Goal: Use online tool/utility

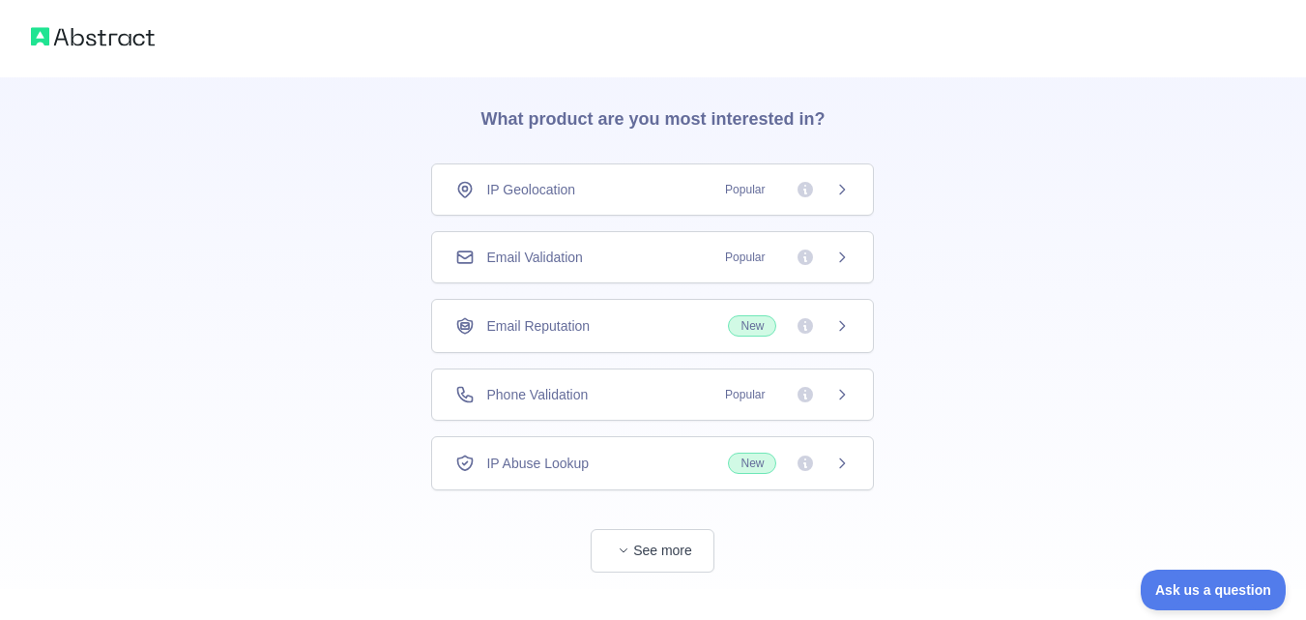
scroll to position [91, 0]
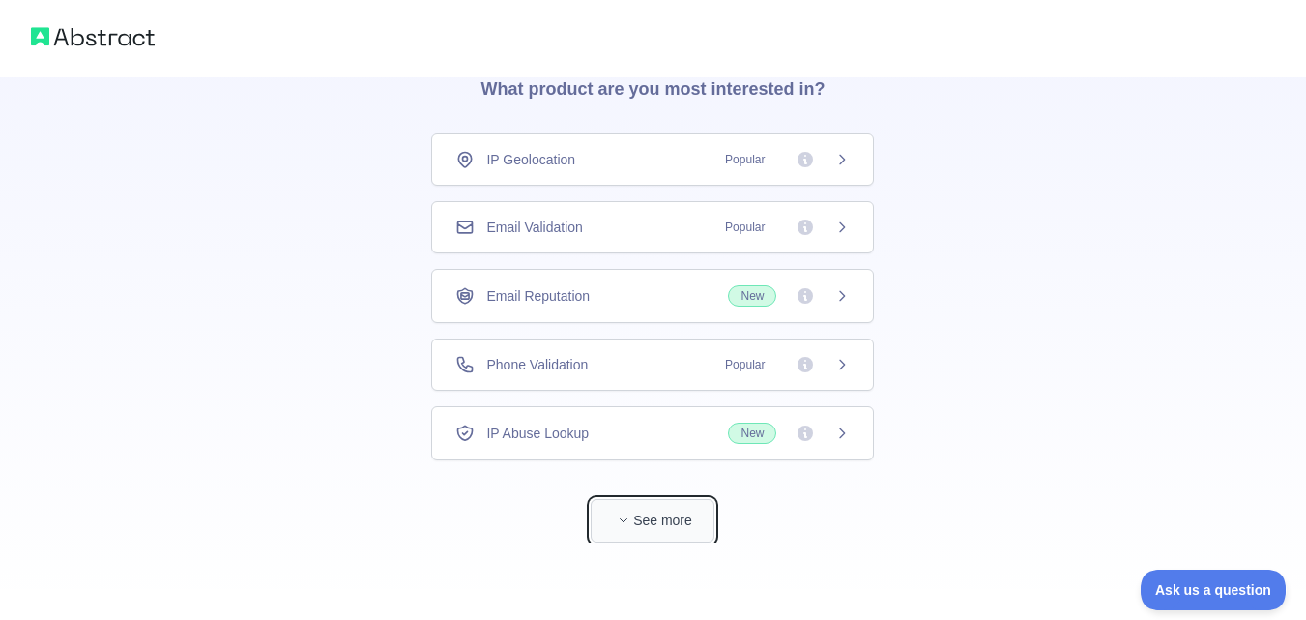
click at [655, 509] on button "See more" at bounding box center [653, 521] width 124 height 44
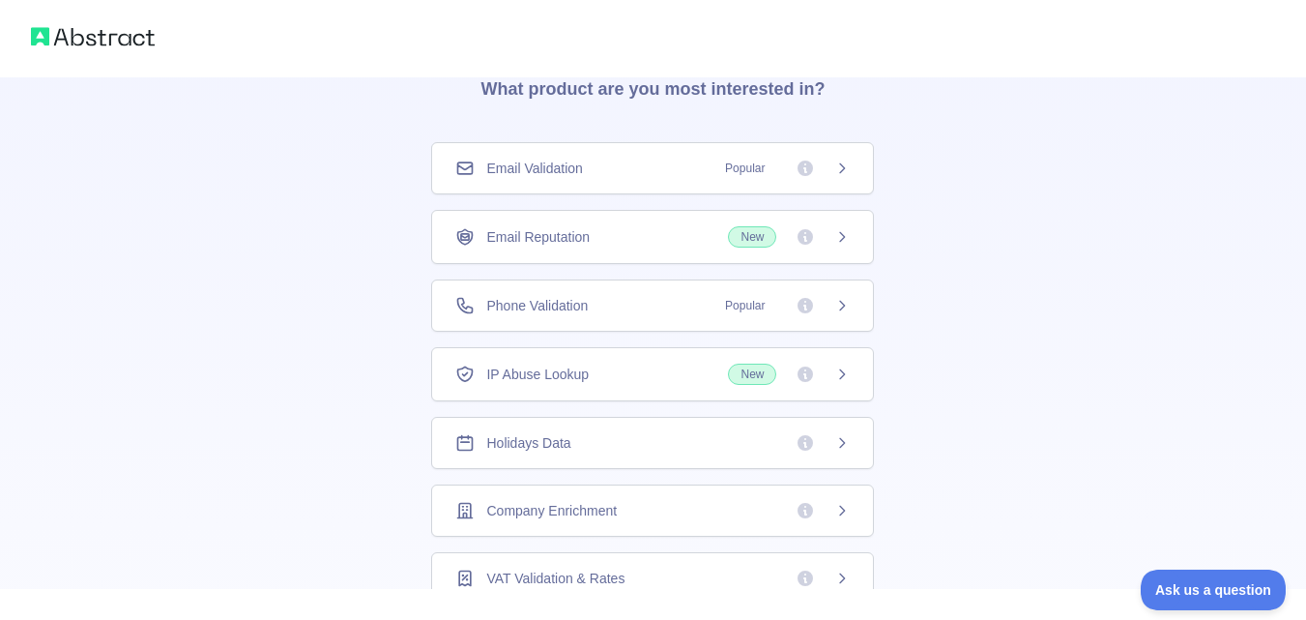
scroll to position [75, 0]
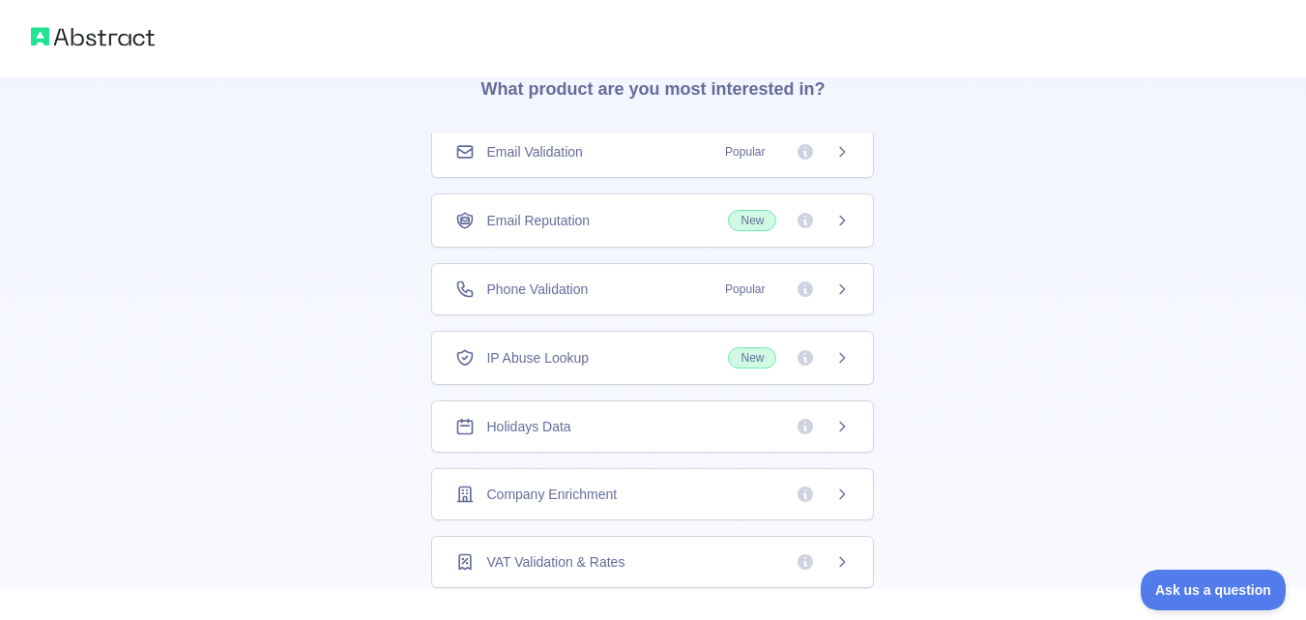
click at [539, 493] on span "Company Enrichment" at bounding box center [551, 493] width 131 height 19
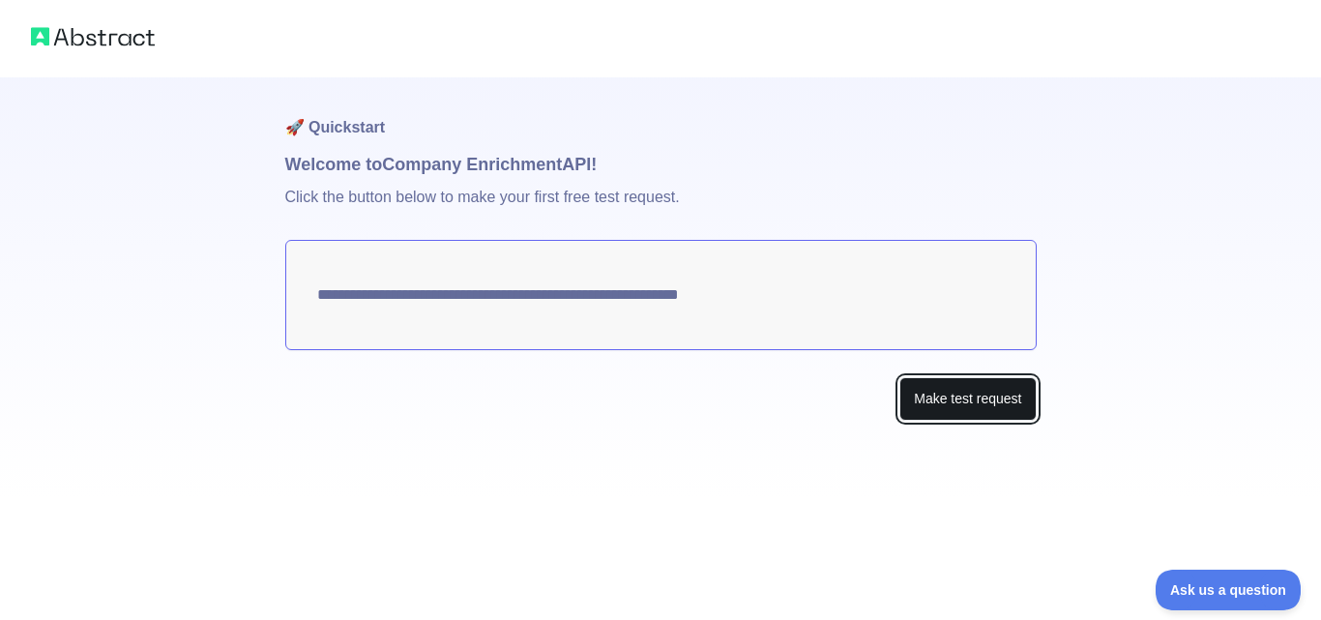
click at [966, 400] on button "Make test request" at bounding box center [967, 399] width 136 height 44
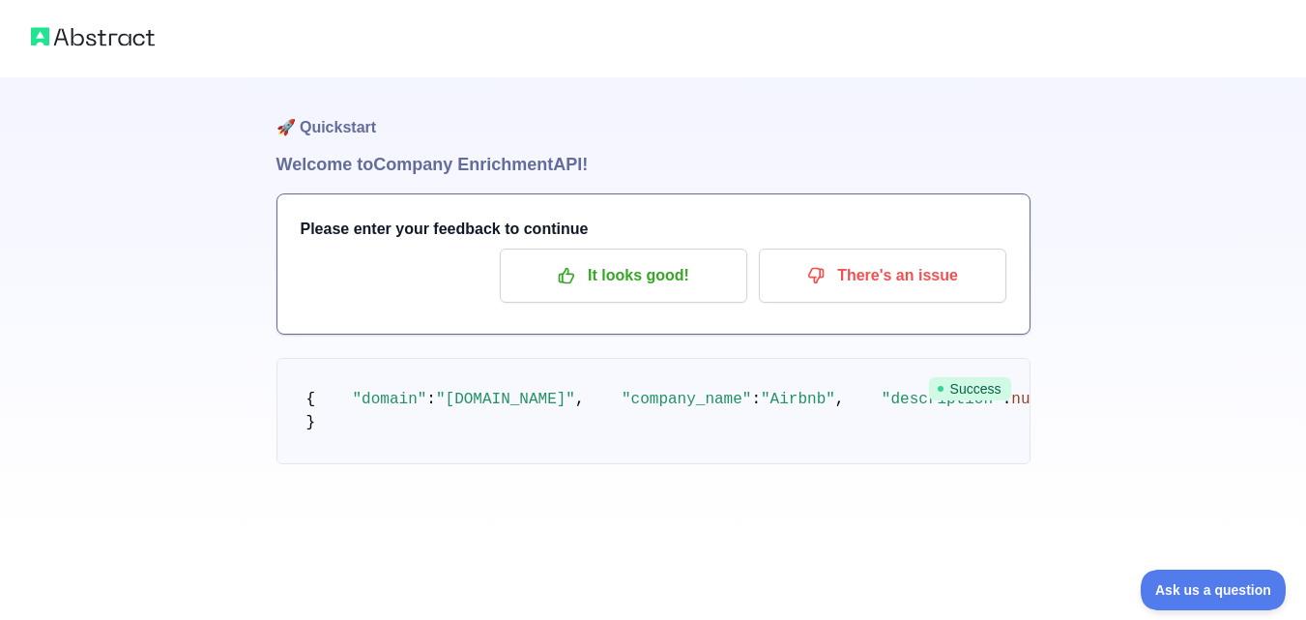
click at [46, 31] on img at bounding box center [93, 36] width 124 height 27
click at [35, 36] on img at bounding box center [93, 36] width 124 height 27
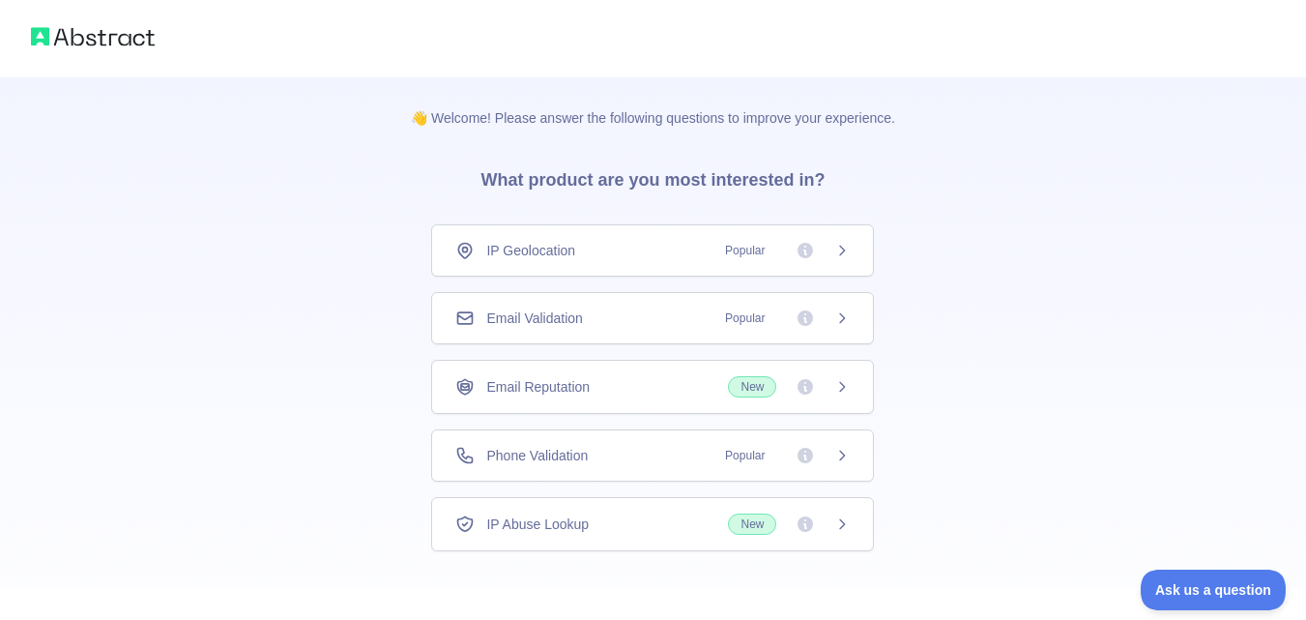
scroll to position [91, 0]
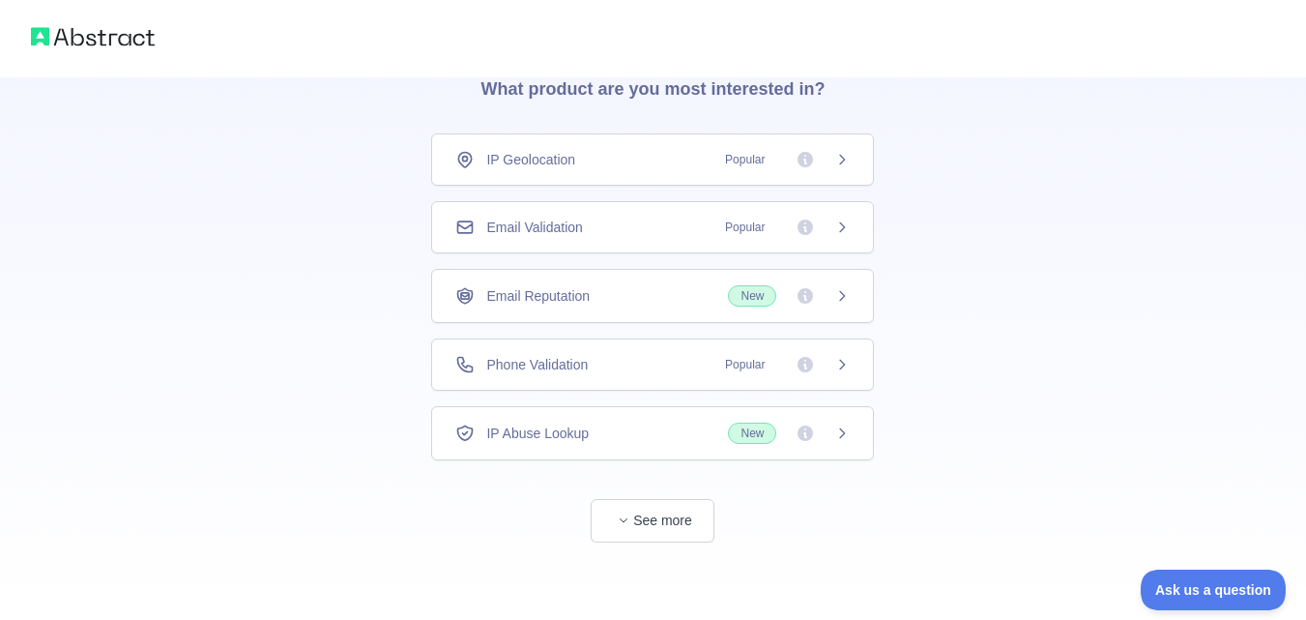
click at [30, 41] on div at bounding box center [653, 38] width 1306 height 77
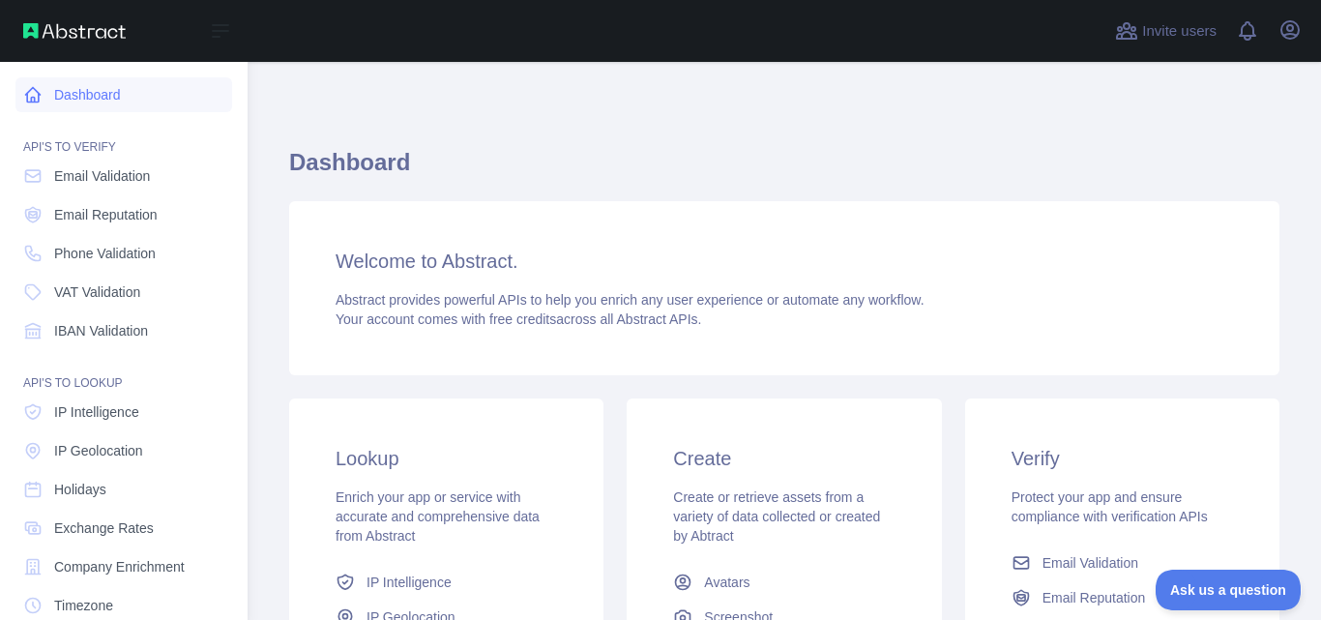
click at [31, 85] on icon at bounding box center [32, 94] width 19 height 19
click at [224, 28] on icon at bounding box center [220, 30] width 23 height 23
click at [128, 96] on link "Dashboard" at bounding box center [123, 94] width 217 height 35
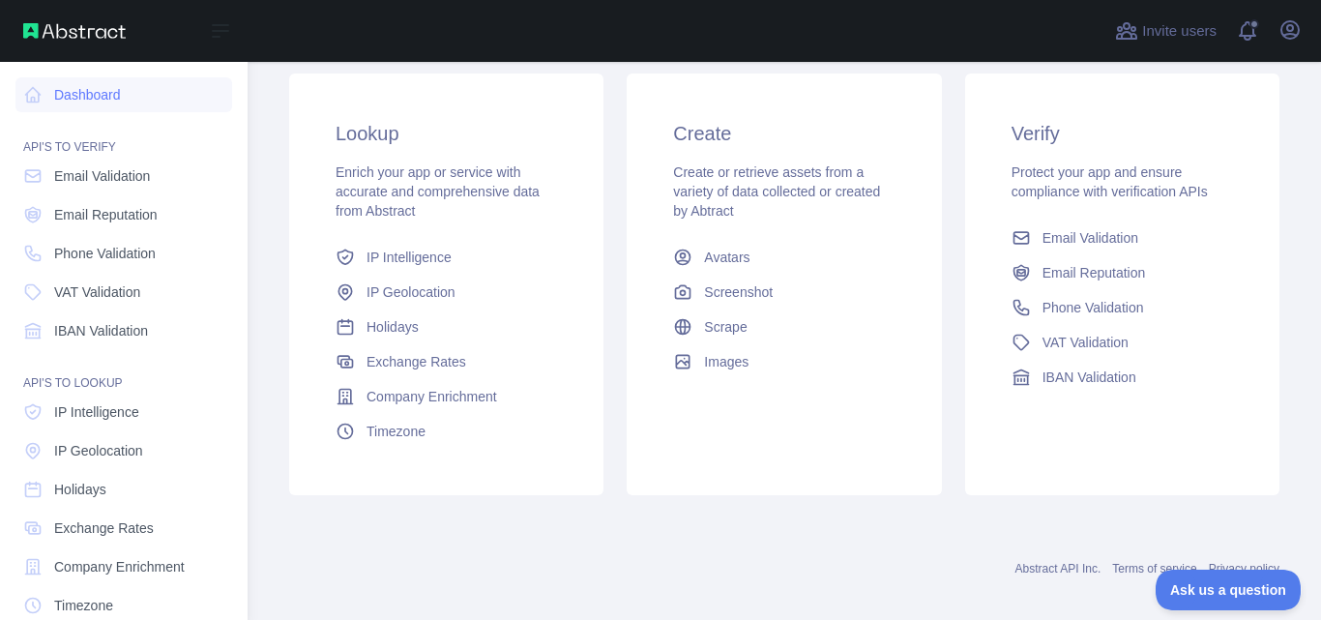
scroll to position [343, 0]
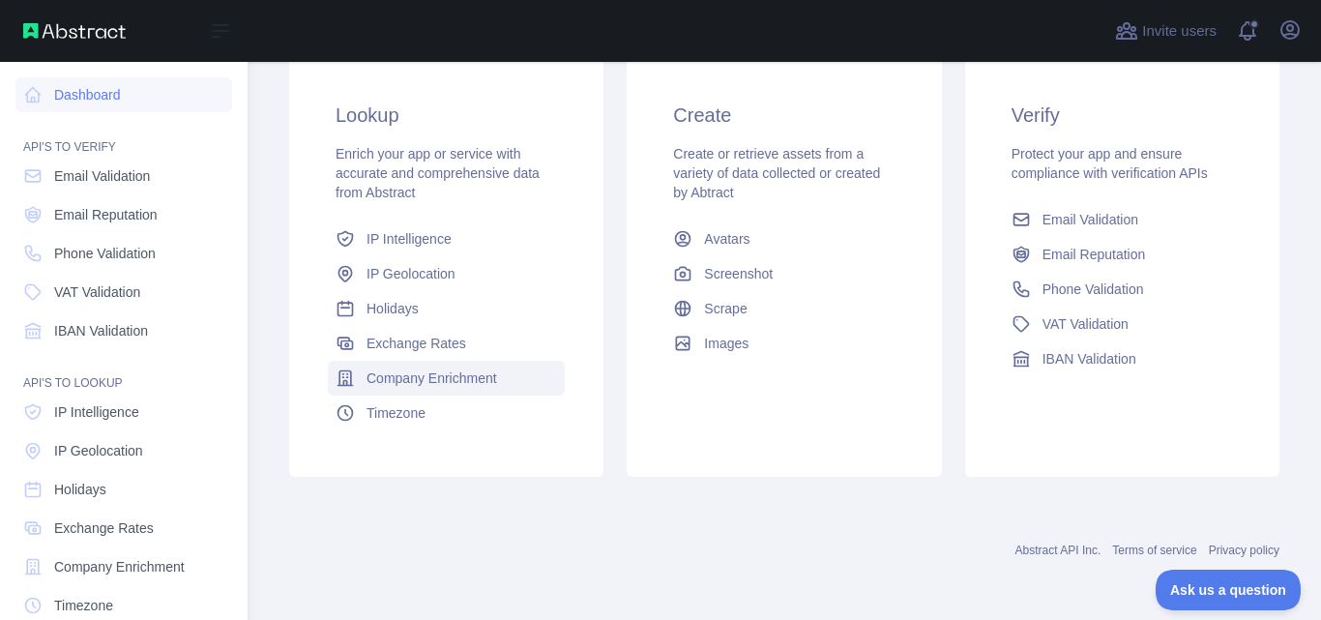
click at [417, 378] on span "Company Enrichment" at bounding box center [431, 377] width 131 height 19
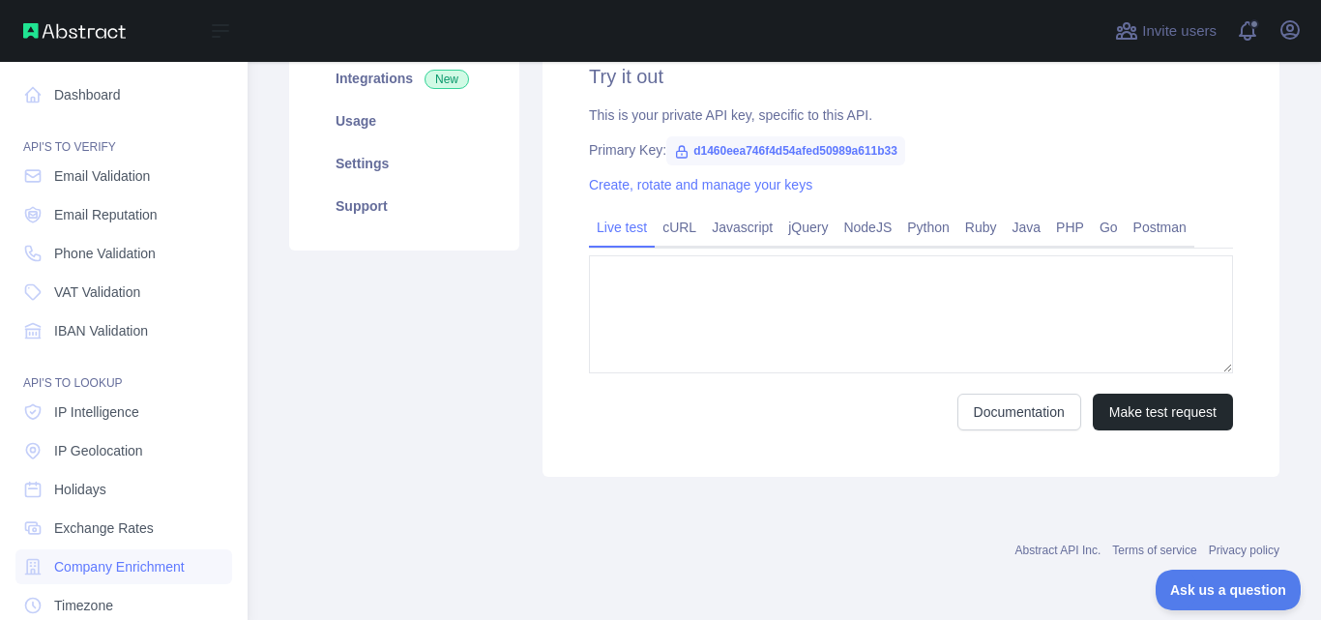
type textarea "**********"
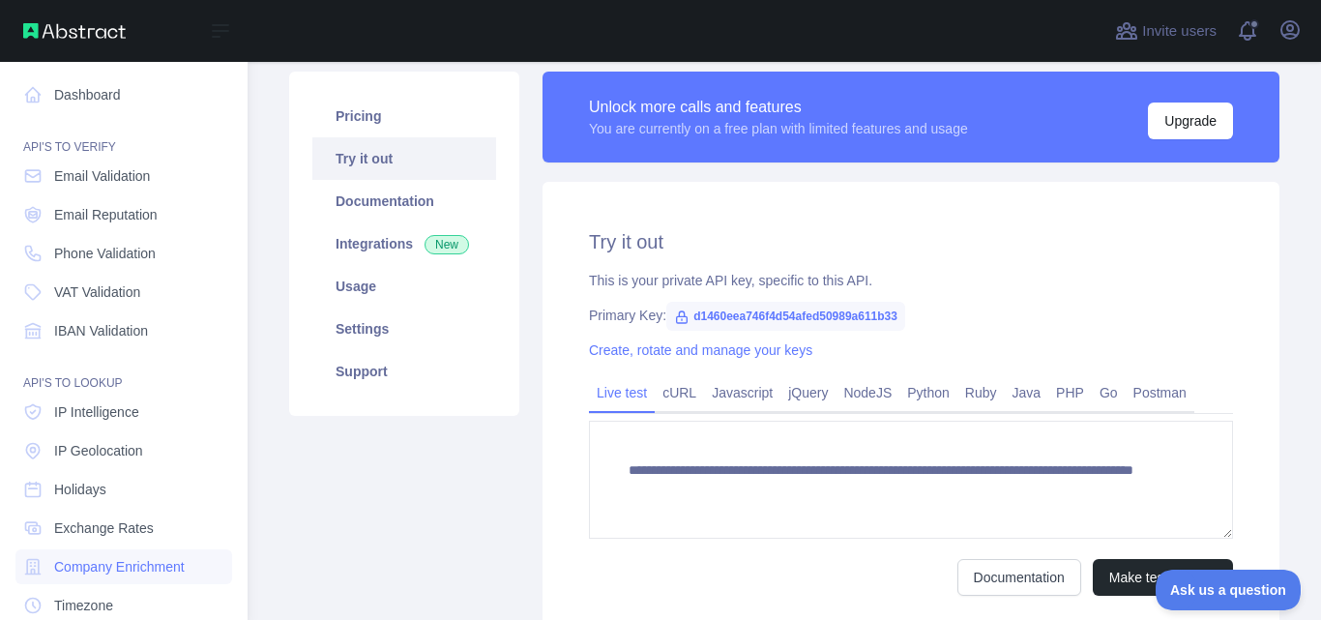
scroll to position [105, 0]
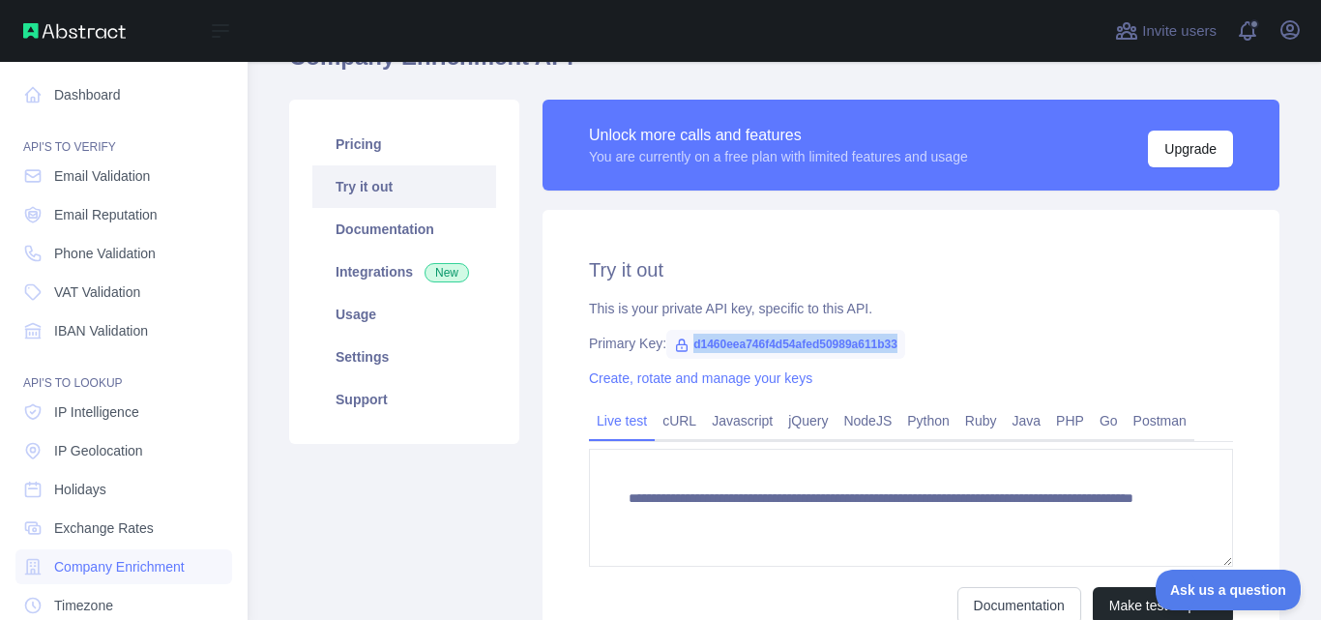
drag, startPoint x: 895, startPoint y: 339, endPoint x: 673, endPoint y: 337, distance: 222.4
click at [673, 337] on span "d1460eea746f4d54afed50989a611b33" at bounding box center [785, 344] width 239 height 29
copy span "d1460eea746f4d54afed50989a611b33"
click at [895, 342] on span "d1460eea746f4d54afed50989a611b33" at bounding box center [785, 344] width 239 height 29
drag, startPoint x: 895, startPoint y: 340, endPoint x: 659, endPoint y: 334, distance: 236.0
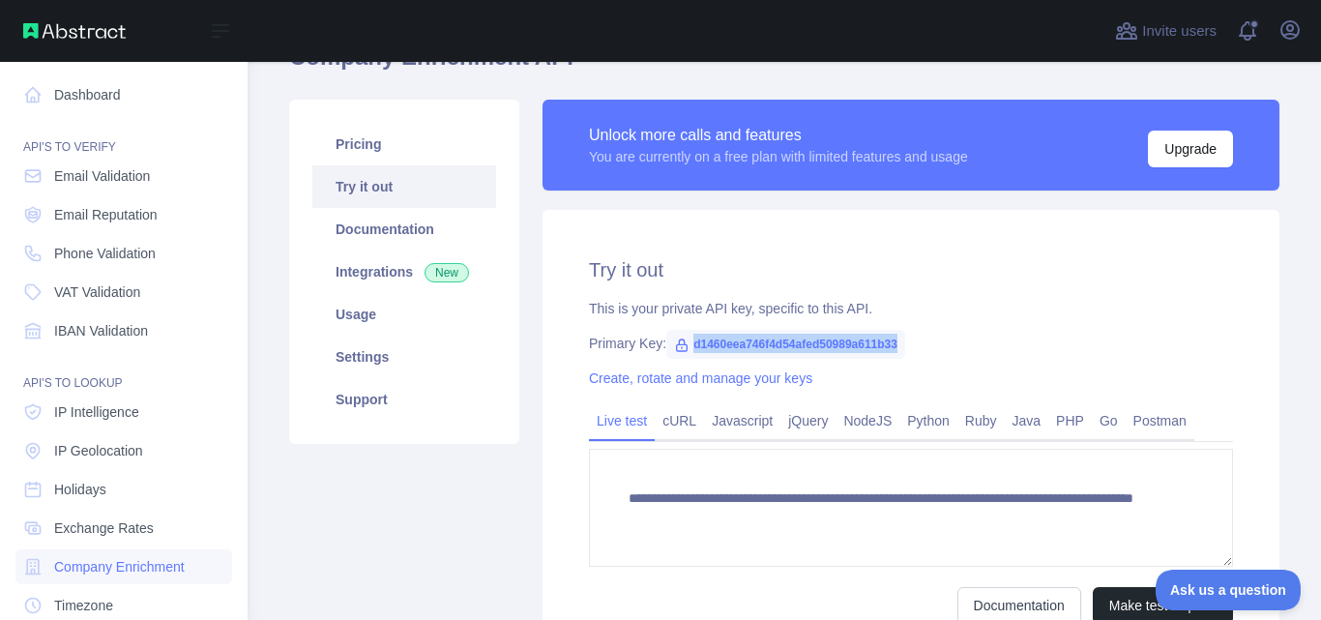
click at [666, 334] on span "d1460eea746f4d54afed50989a611b33" at bounding box center [785, 344] width 239 height 29
copy span "d1460eea746f4d54afed50989a611b33"
click at [981, 280] on h2 "Try it out" at bounding box center [911, 269] width 644 height 27
drag, startPoint x: 898, startPoint y: 343, endPoint x: 670, endPoint y: 348, distance: 228.2
click at [670, 348] on div "Primary Key: d1460eea746f4d54afed50989a611b33" at bounding box center [911, 343] width 644 height 19
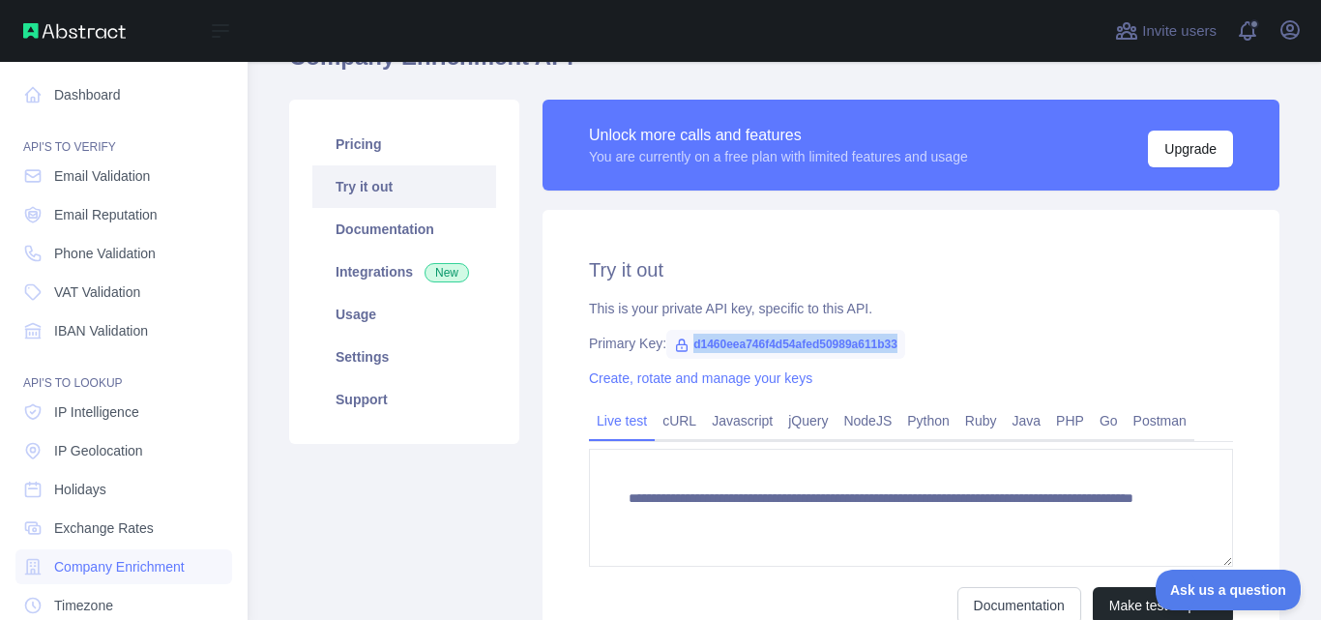
copy span "d1460eea746f4d54afed50989a611b33"
